Goal: Unclear

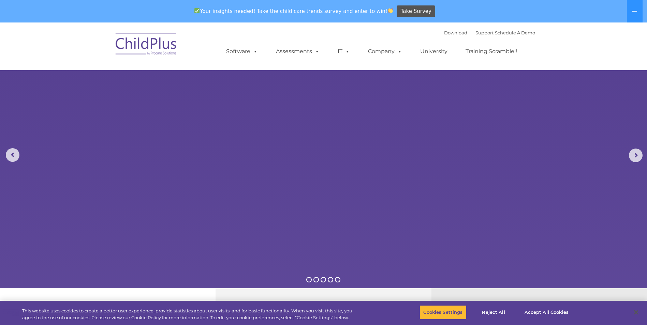
select select "MEDIUM"
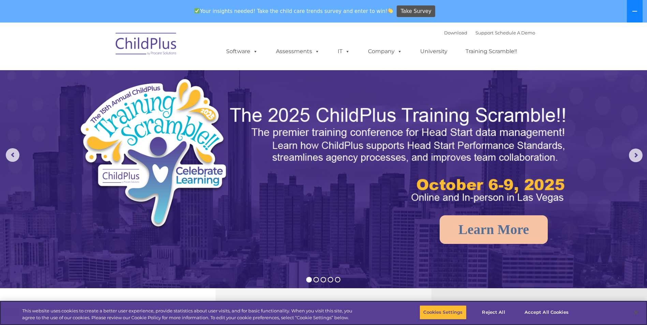
click at [634, 13] on icon at bounding box center [634, 11] width 5 height 5
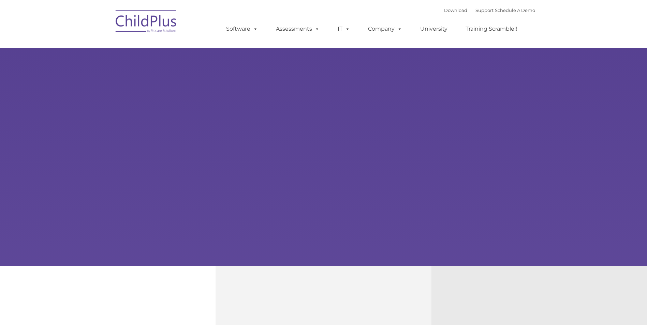
type input ""
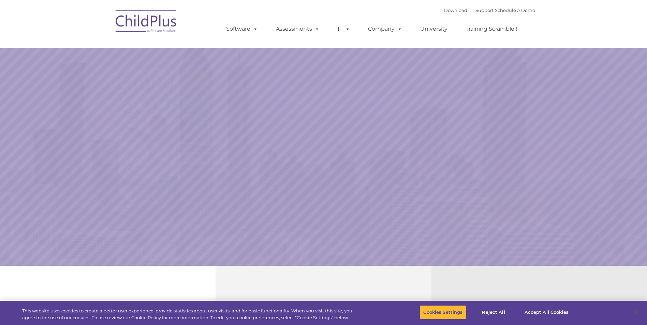
select select "MEDIUM"
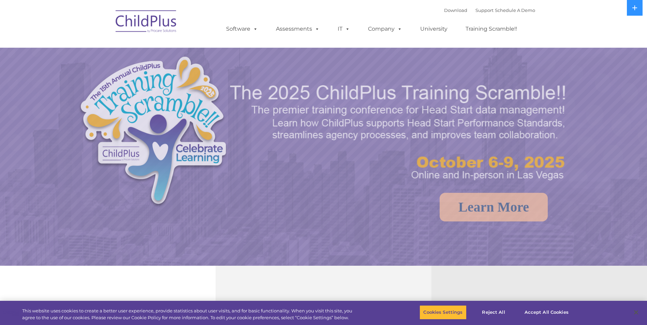
select select "MEDIUM"
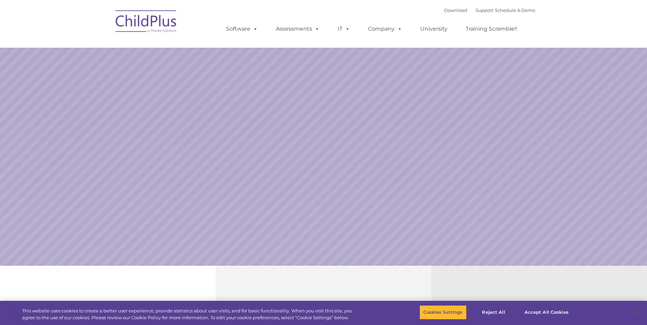
select select "MEDIUM"
